Goal: Task Accomplishment & Management: Manage account settings

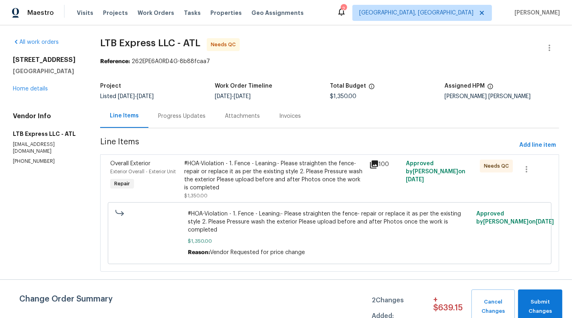
click at [186, 114] on div "Progress Updates" at bounding box center [181, 116] width 47 height 8
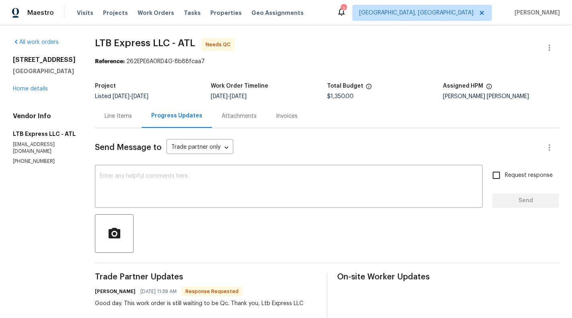
click at [124, 122] on div "Line Items" at bounding box center [118, 116] width 47 height 24
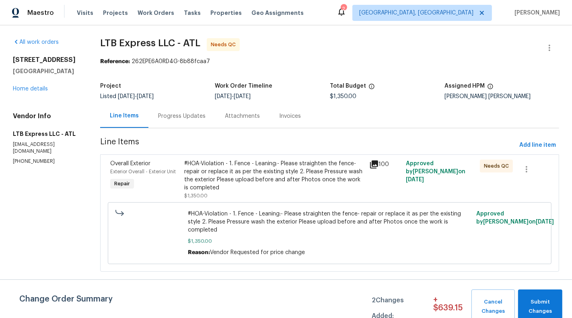
click at [181, 114] on div "Progress Updates" at bounding box center [181, 116] width 47 height 8
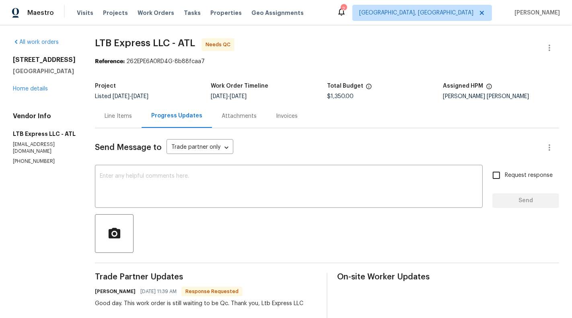
click at [123, 109] on div "Line Items" at bounding box center [118, 116] width 47 height 24
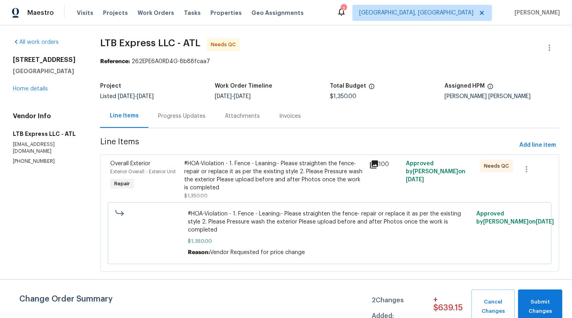
click at [256, 179] on div "#HOA-Violation - 1. Fence - Leaning:- Please straighten the fence- repair or re…" at bounding box center [274, 176] width 180 height 32
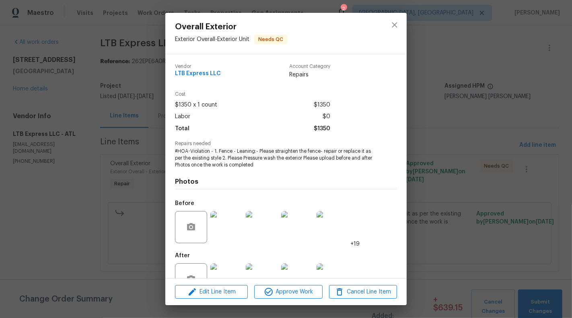
scroll to position [25, 0]
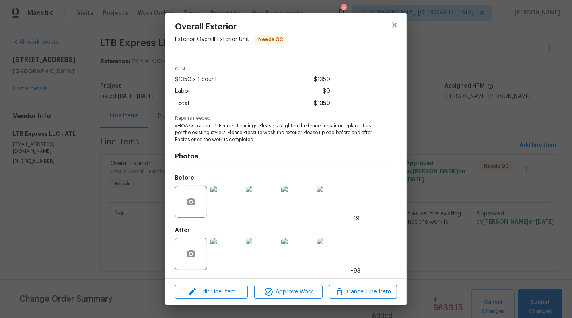
click at [226, 260] on img at bounding box center [226, 254] width 32 height 32
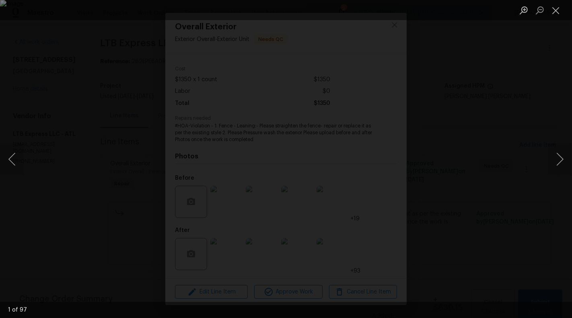
click at [560, 2] on li "Lightbox" at bounding box center [556, 10] width 16 height 20
click at [558, 9] on button "Close lightbox" at bounding box center [556, 10] width 16 height 14
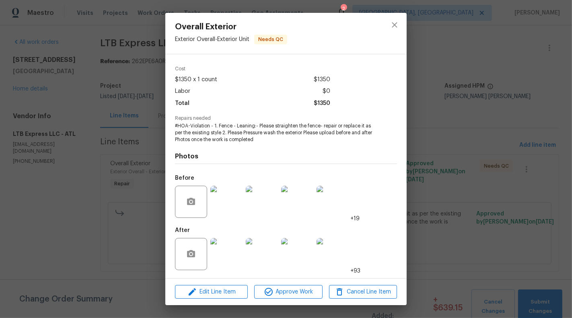
click at [434, 130] on div "Overall Exterior Exterior Overall - Exterior Unit Needs QC Vendor LTB Express L…" at bounding box center [286, 159] width 572 height 318
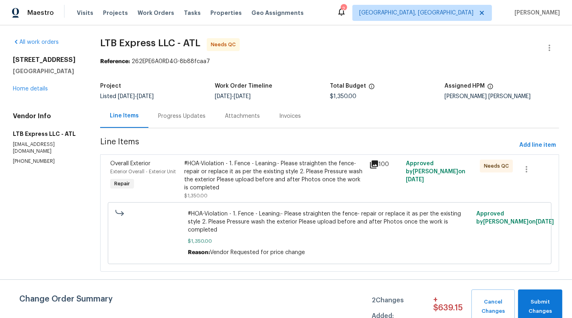
click at [177, 124] on div "Progress Updates" at bounding box center [181, 116] width 67 height 24
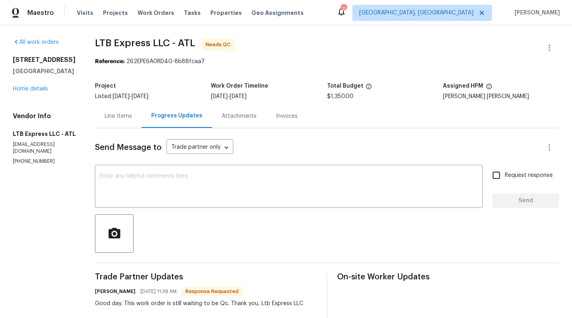
click at [113, 123] on div "Line Items" at bounding box center [118, 116] width 47 height 24
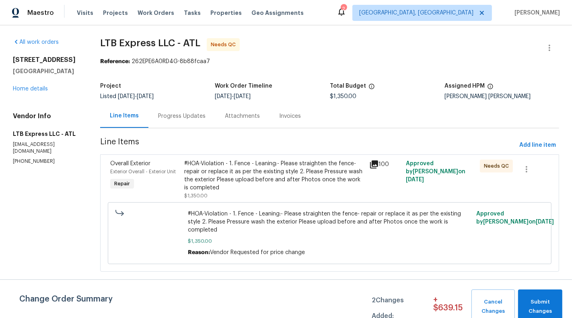
click at [271, 174] on div "#HOA-Violation - 1. Fence - Leaning:- Please straighten the fence- repair or re…" at bounding box center [274, 176] width 180 height 32
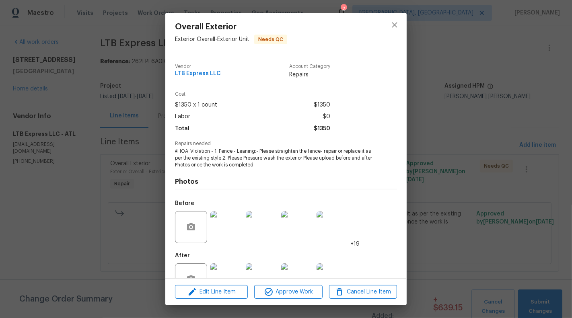
scroll to position [25, 0]
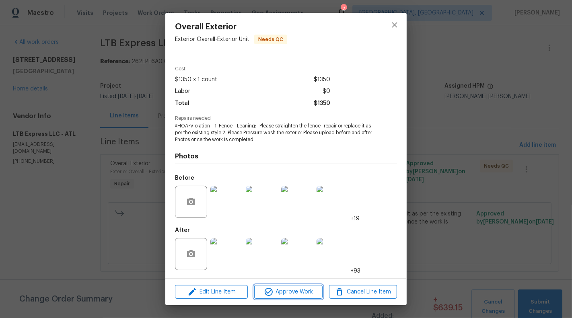
click at [291, 294] on span "Approve Work" at bounding box center [288, 292] width 63 height 10
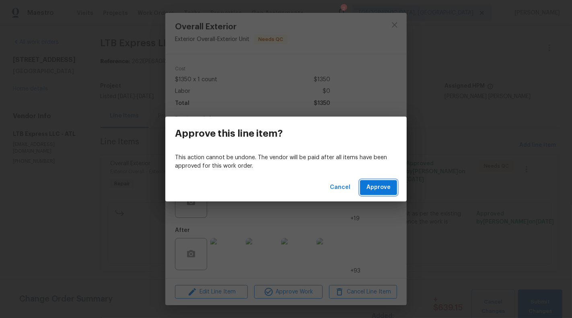
click at [388, 190] on span "Approve" at bounding box center [378, 188] width 24 height 10
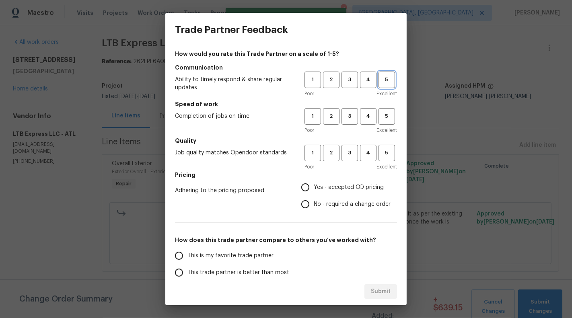
click at [383, 81] on span "5" at bounding box center [386, 79] width 15 height 9
click at [385, 121] on button "5" at bounding box center [387, 116] width 16 height 16
click at [390, 157] on span "5" at bounding box center [386, 152] width 15 height 9
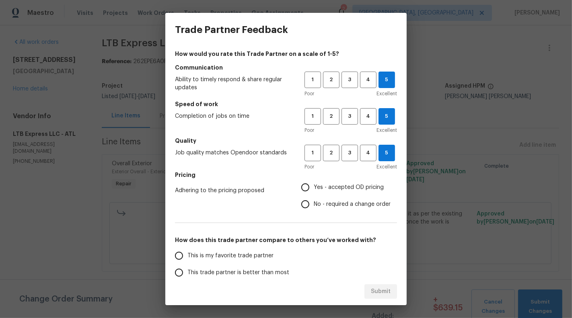
click at [255, 255] on span "This is my favorite trade partner" at bounding box center [230, 256] width 86 height 8
click at [187, 255] on input "This is my favorite trade partner" at bounding box center [179, 255] width 17 height 17
radio input "true"
click at [312, 204] on input "No - required a change order" at bounding box center [305, 204] width 17 height 17
click at [346, 153] on span "3" at bounding box center [349, 152] width 15 height 9
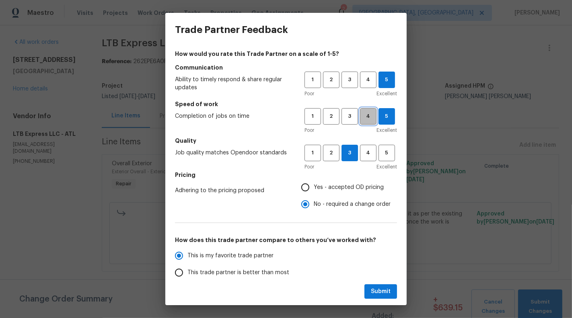
click at [371, 119] on span "4" at bounding box center [368, 116] width 15 height 9
click at [366, 84] on span "4" at bounding box center [368, 79] width 15 height 9
click at [379, 290] on span "Submit" at bounding box center [381, 292] width 20 height 10
radio input "false"
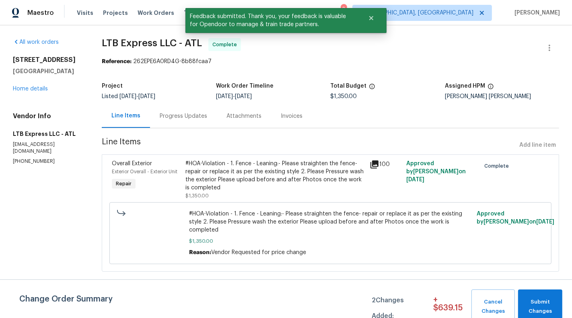
click at [197, 114] on div "Progress Updates" at bounding box center [183, 116] width 47 height 8
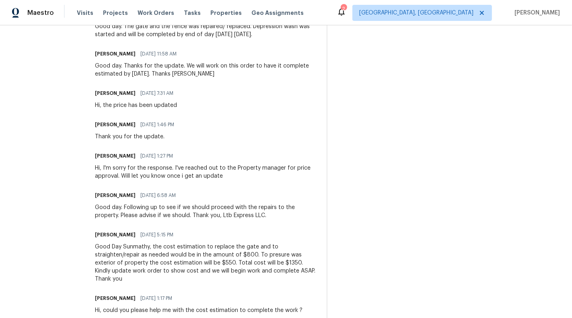
scroll to position [406, 0]
